Goal: Navigation & Orientation: Find specific page/section

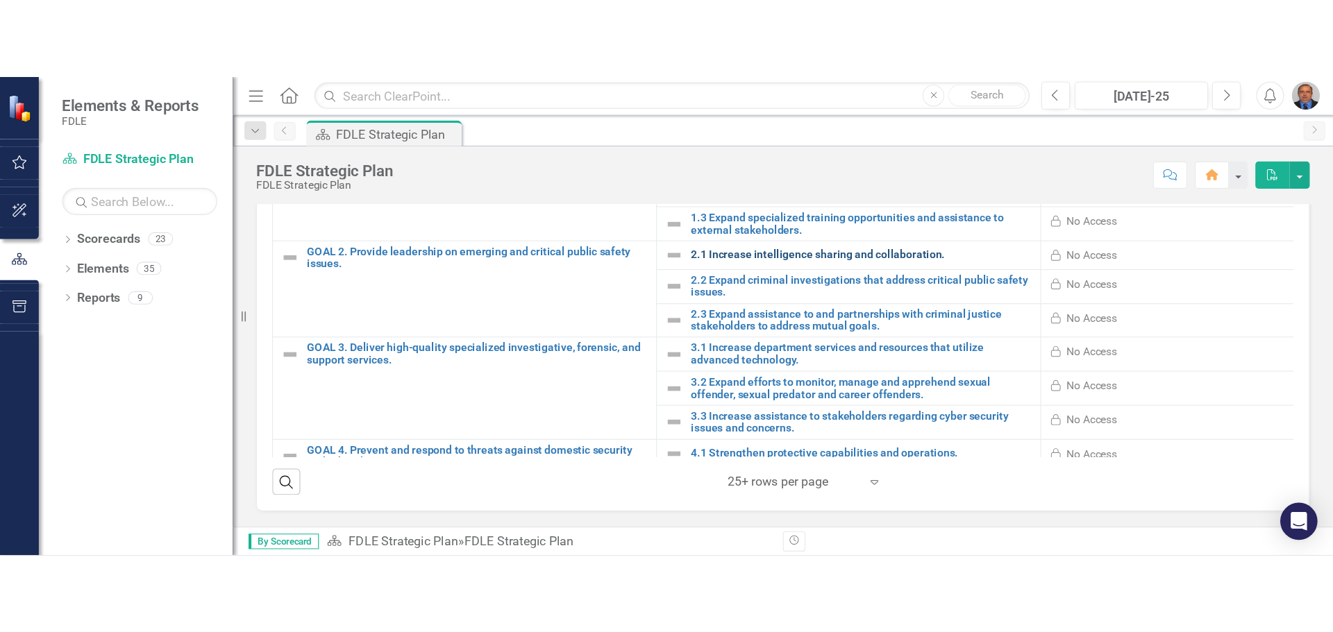
scroll to position [428, 0]
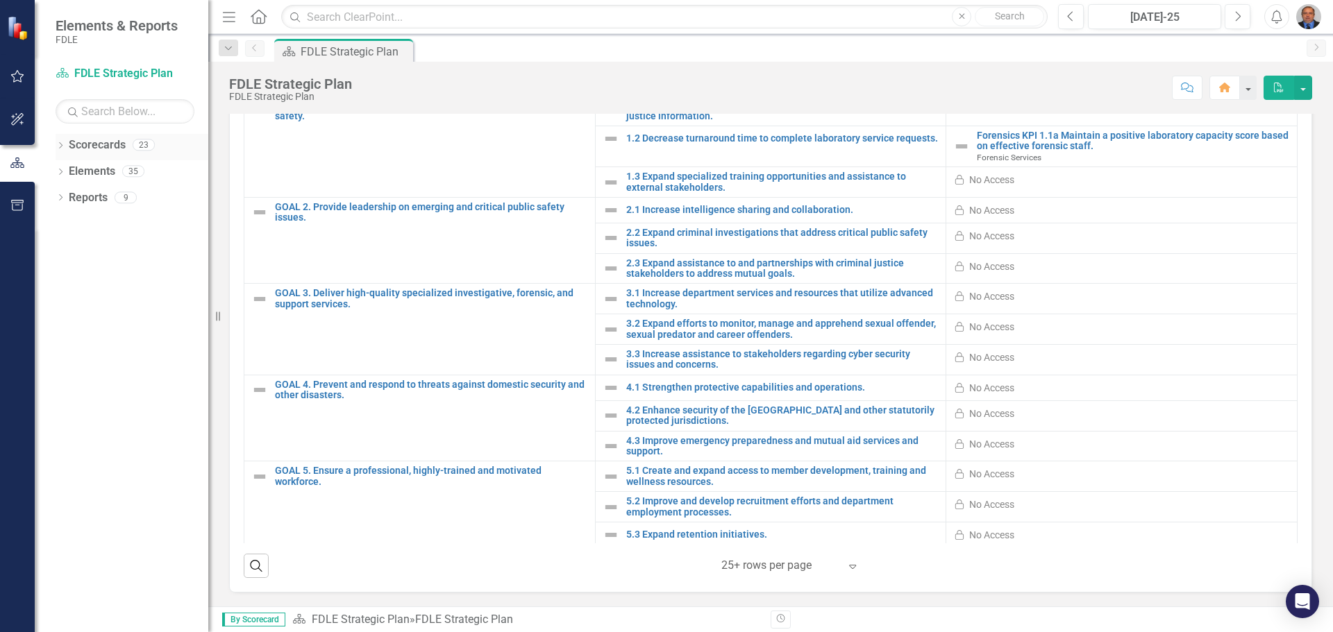
click at [62, 146] on icon at bounding box center [60, 145] width 3 height 6
click at [70, 222] on icon "Dropdown" at bounding box center [67, 223] width 10 height 8
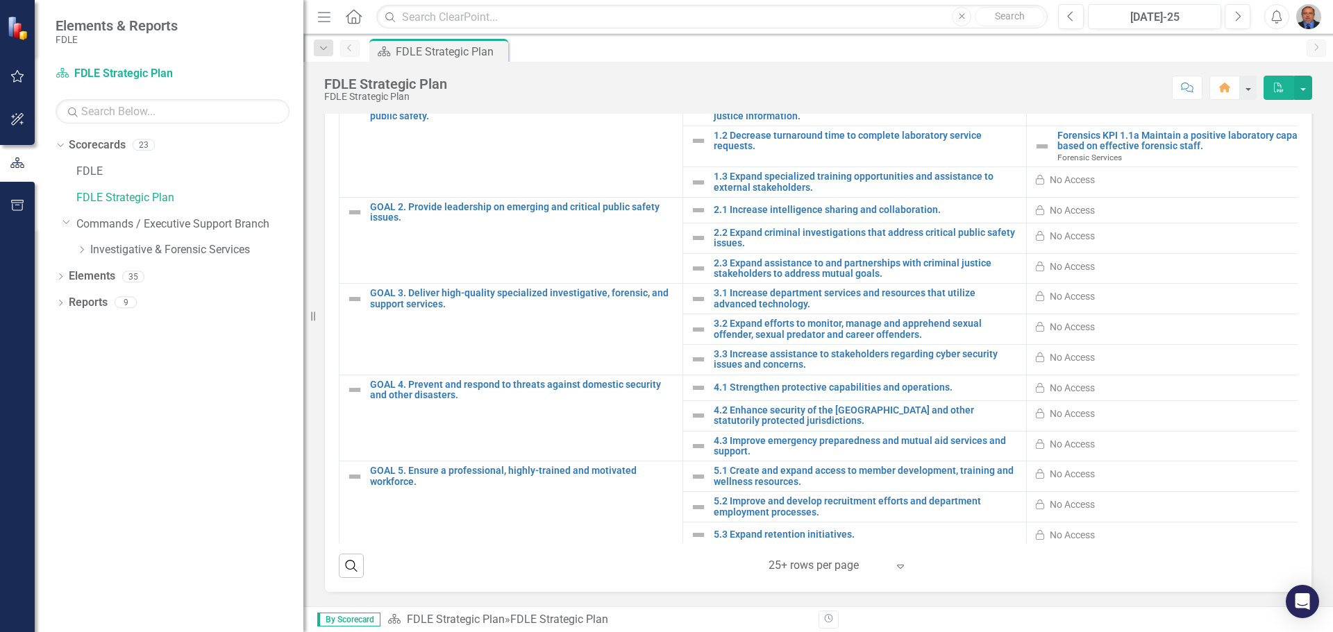
drag, startPoint x: 208, startPoint y: 241, endPoint x: 303, endPoint y: 239, distance: 95.1
click at [303, 239] on div "Resize" at bounding box center [308, 316] width 11 height 632
click at [84, 253] on icon "Dropdown" at bounding box center [81, 250] width 10 height 8
click at [99, 280] on icon "Dropdown" at bounding box center [95, 276] width 10 height 8
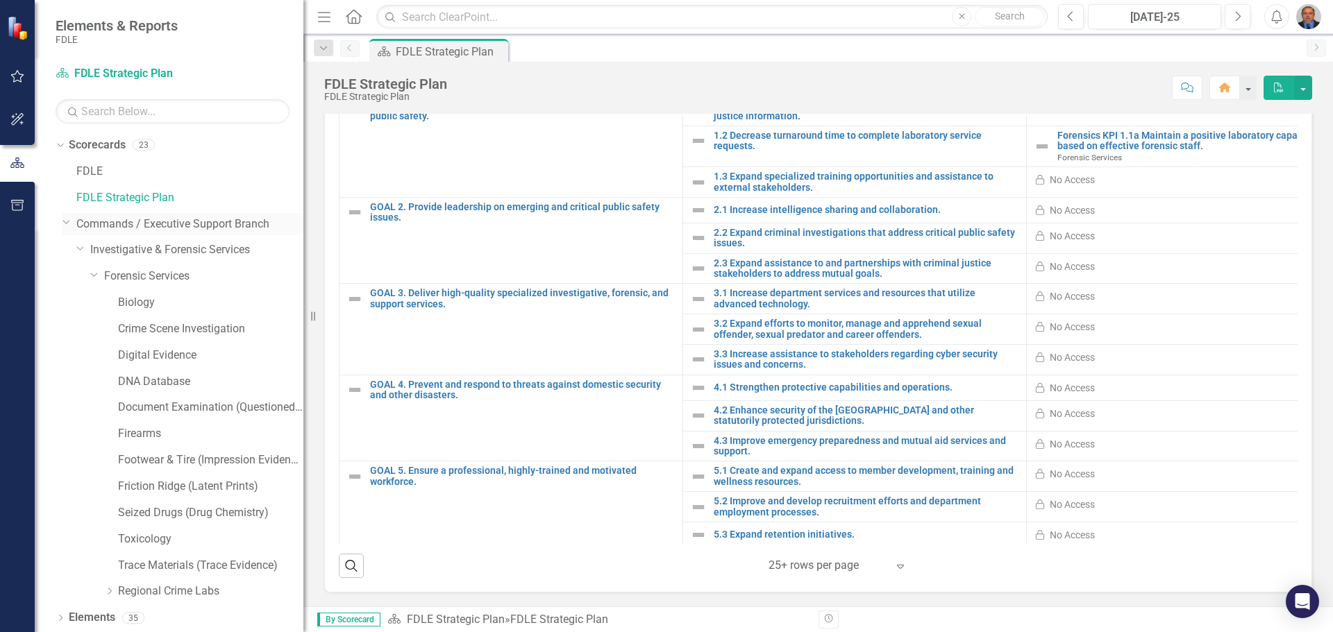
click at [65, 224] on icon "Dropdown" at bounding box center [66, 222] width 8 height 10
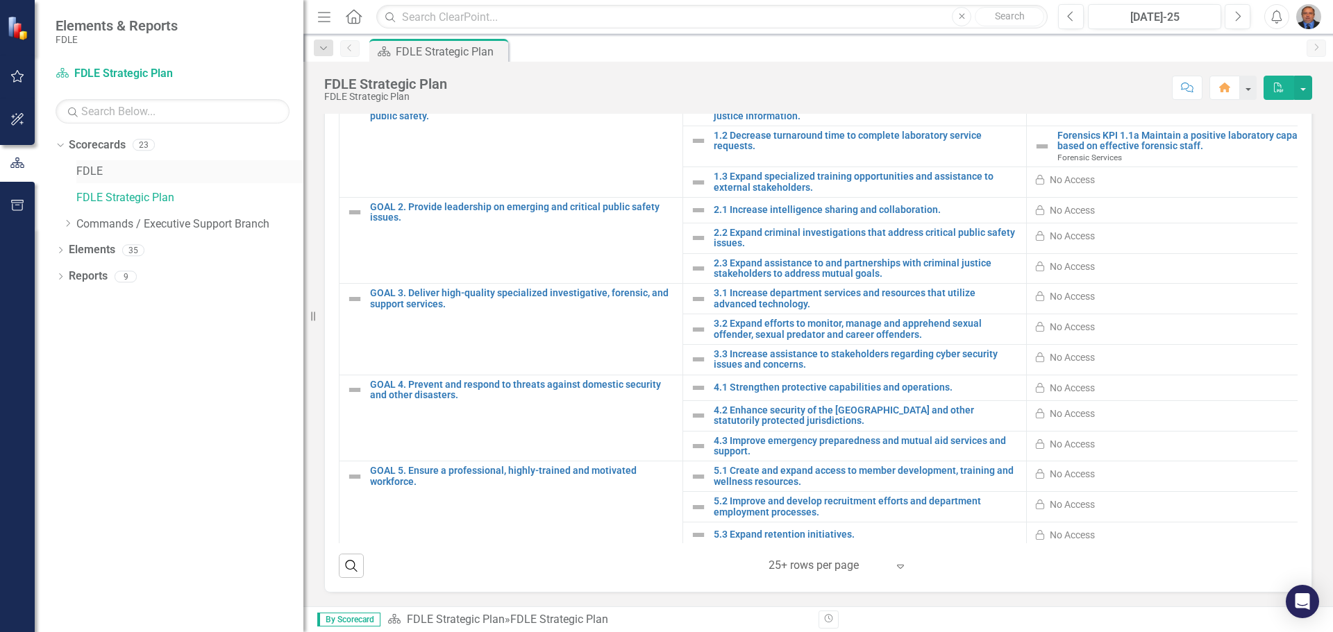
click at [95, 171] on link "FDLE" at bounding box center [189, 172] width 227 height 16
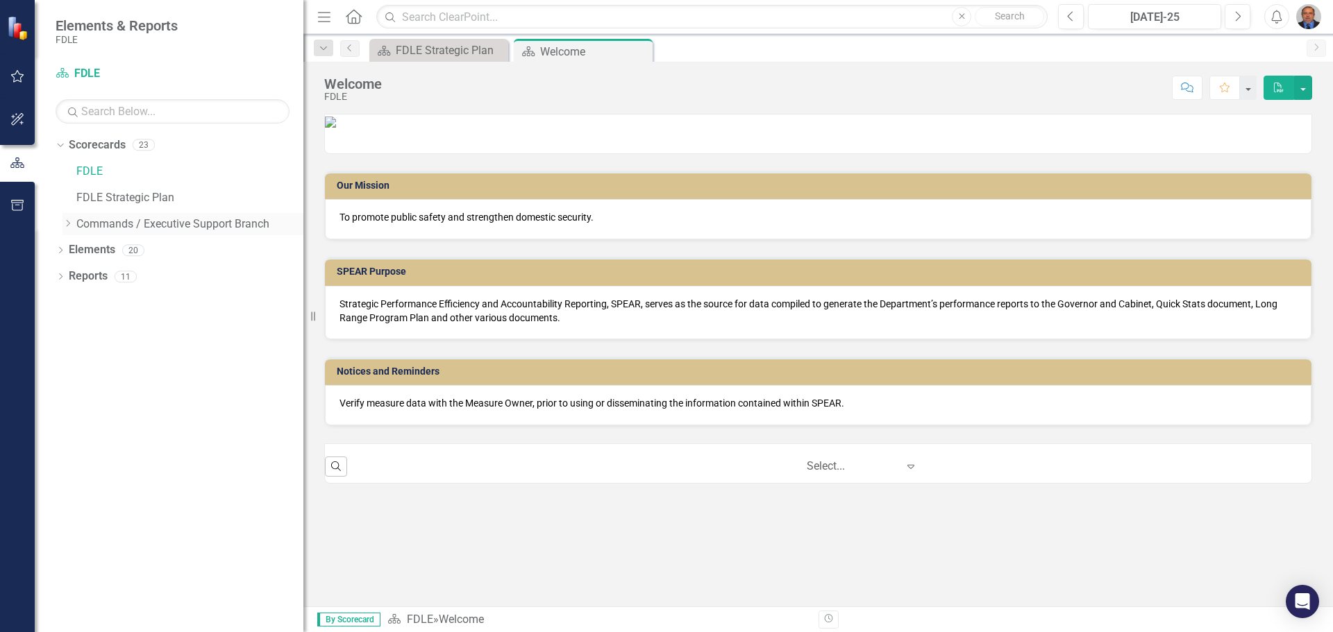
click at [68, 222] on icon "Dropdown" at bounding box center [67, 223] width 10 height 8
click at [85, 253] on icon "Dropdown" at bounding box center [81, 250] width 10 height 8
click at [96, 278] on icon "Dropdown" at bounding box center [95, 276] width 10 height 8
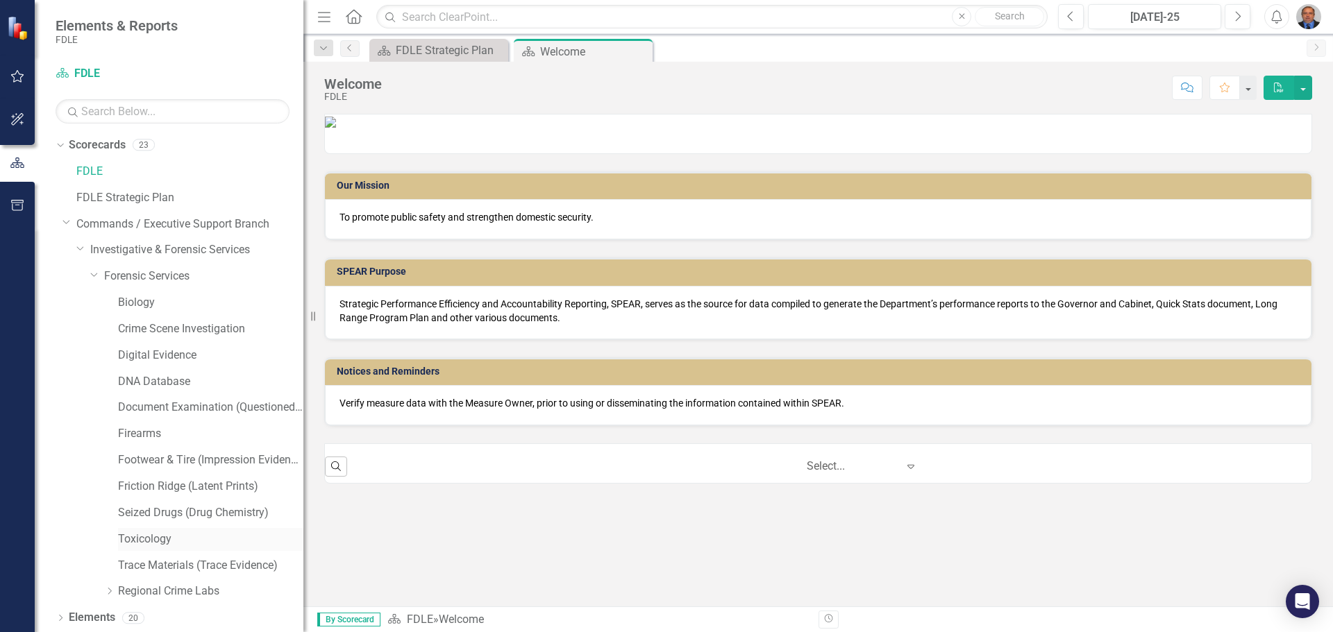
click at [154, 428] on link "Toxicology" at bounding box center [210, 540] width 185 height 16
